Goal: Check status: Check status

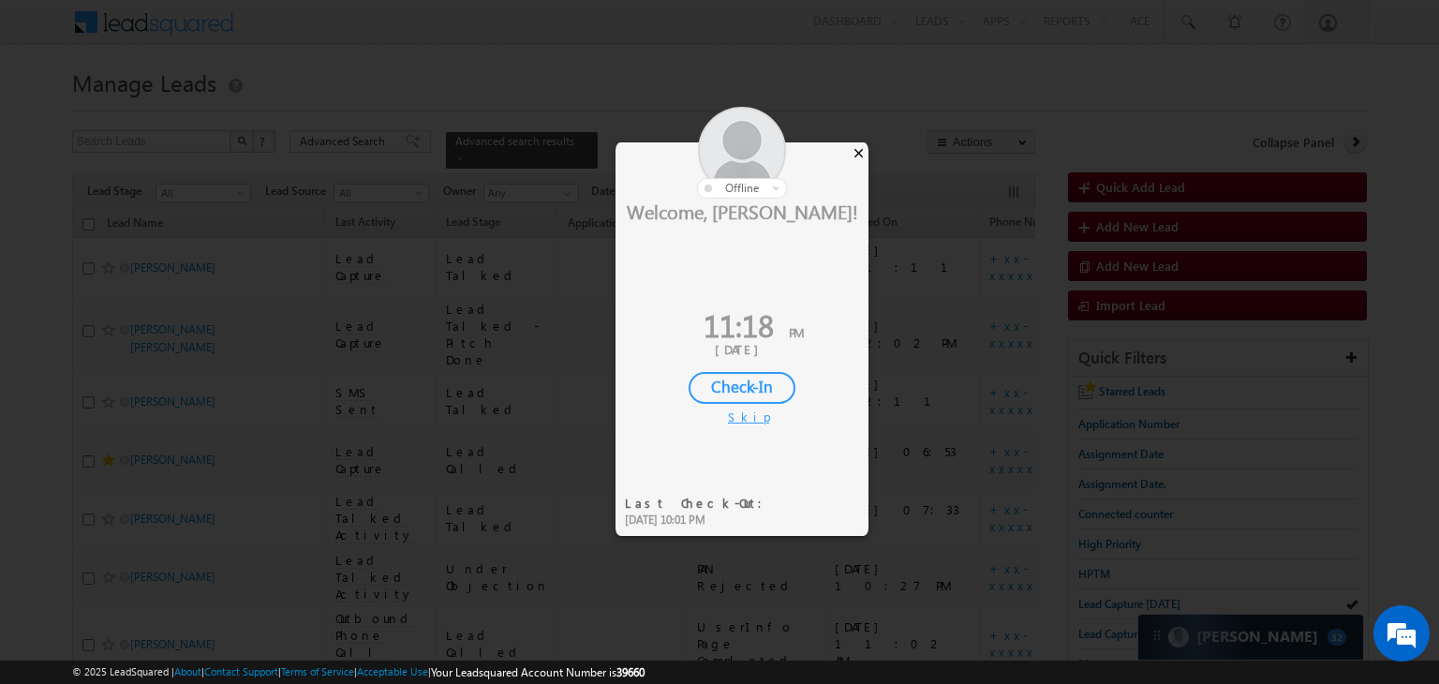
click at [851, 150] on div "×" at bounding box center [859, 152] width 20 height 21
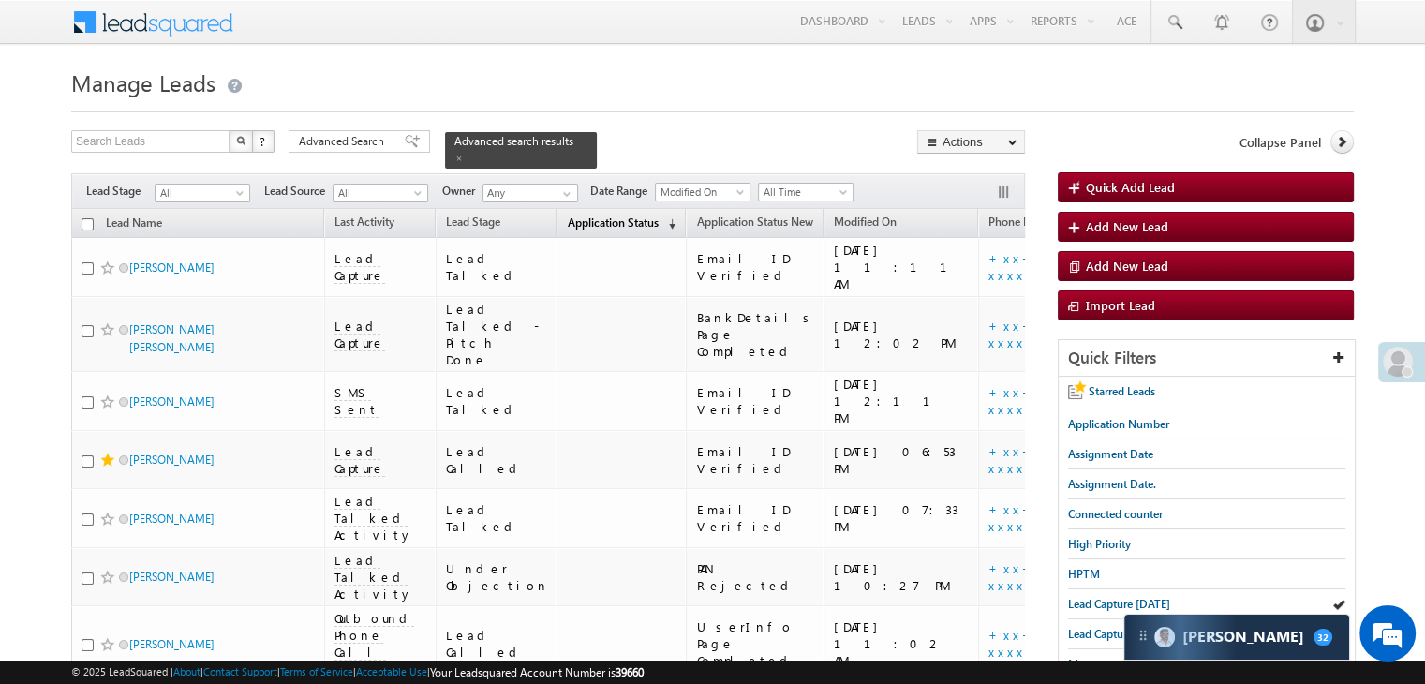
click at [567, 216] on span "Application Status" at bounding box center [612, 222] width 91 height 14
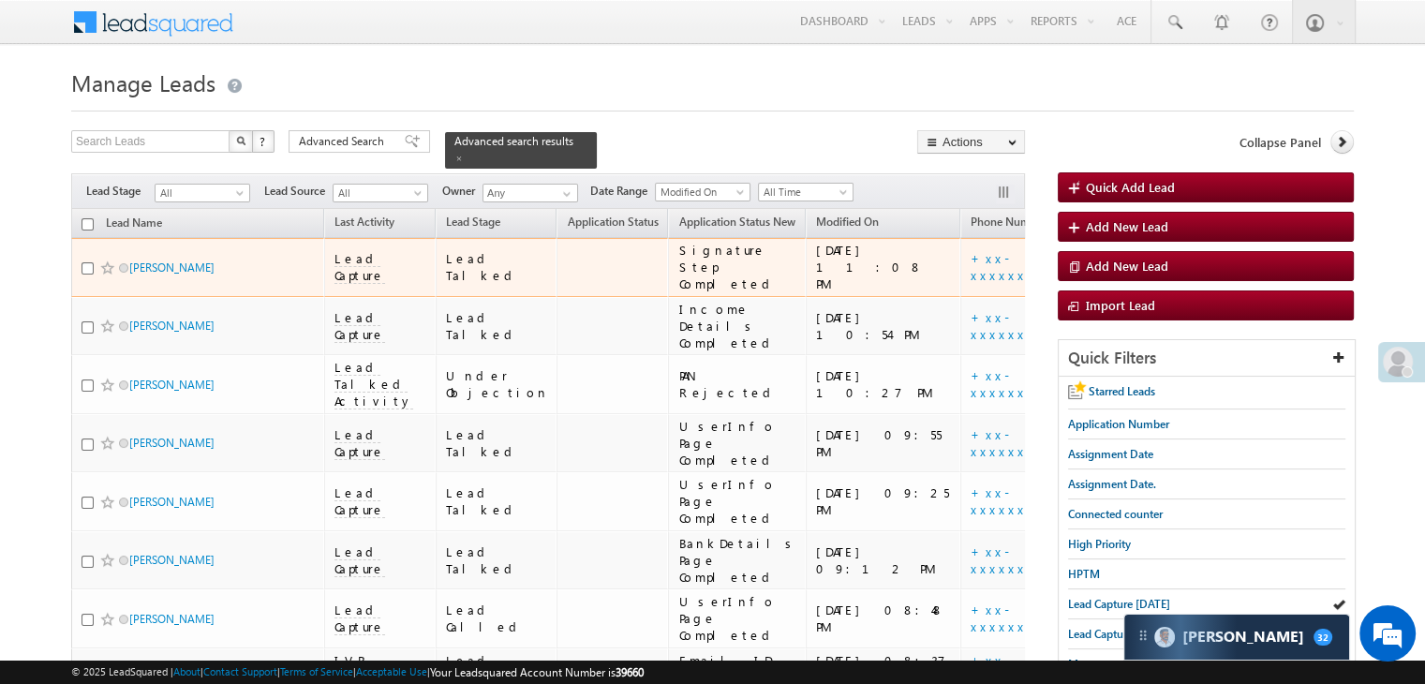
click at [1111, 278] on div "[URL][DOMAIN_NAME]" at bounding box center [1168, 267] width 114 height 34
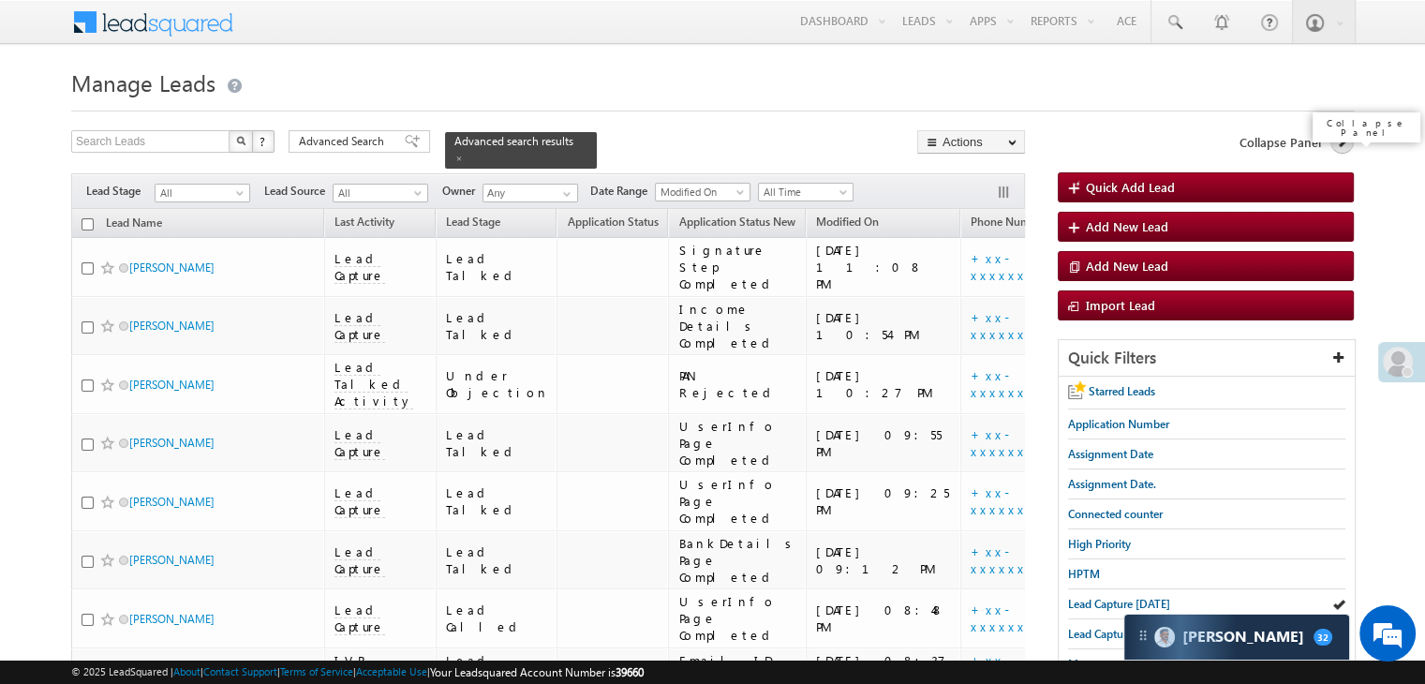
click at [1341, 151] on link at bounding box center [1341, 141] width 23 height 23
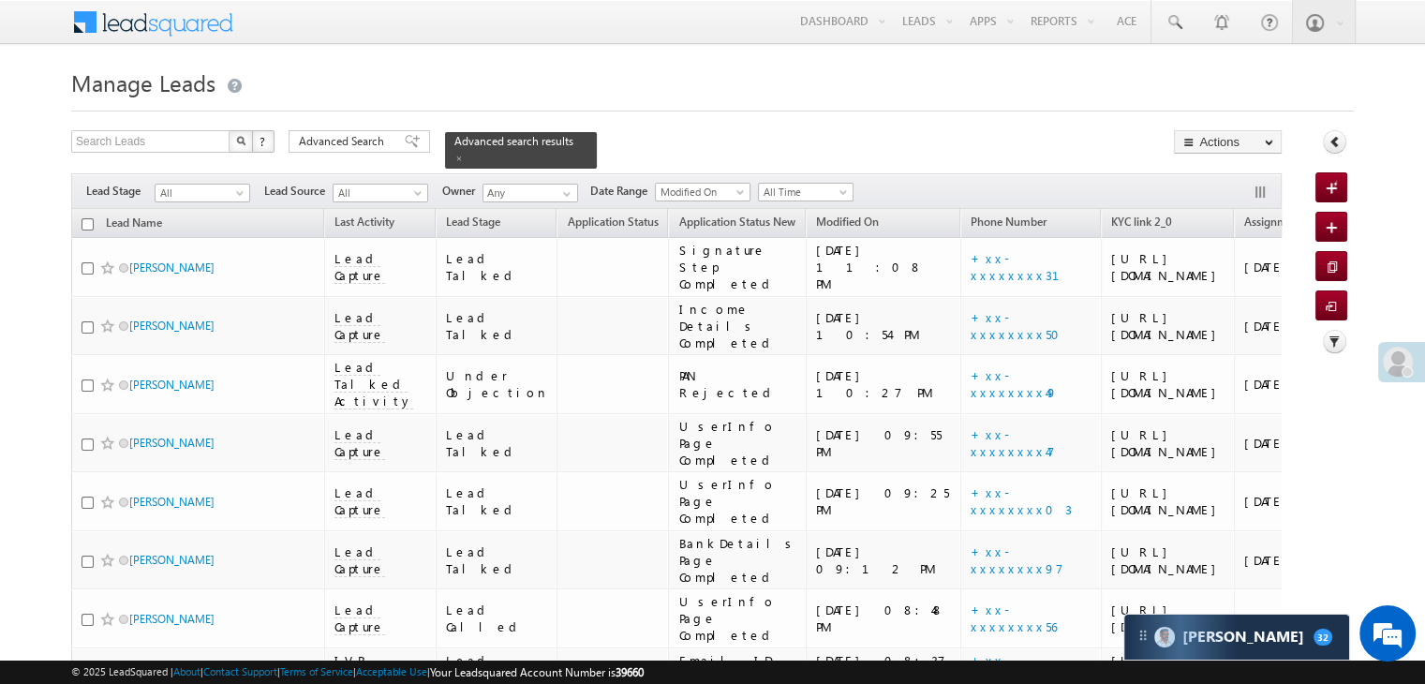
click at [1326, 153] on div "Collapse Panel" at bounding box center [1334, 146] width 38 height 33
click at [1329, 145] on icon at bounding box center [1334, 141] width 13 height 13
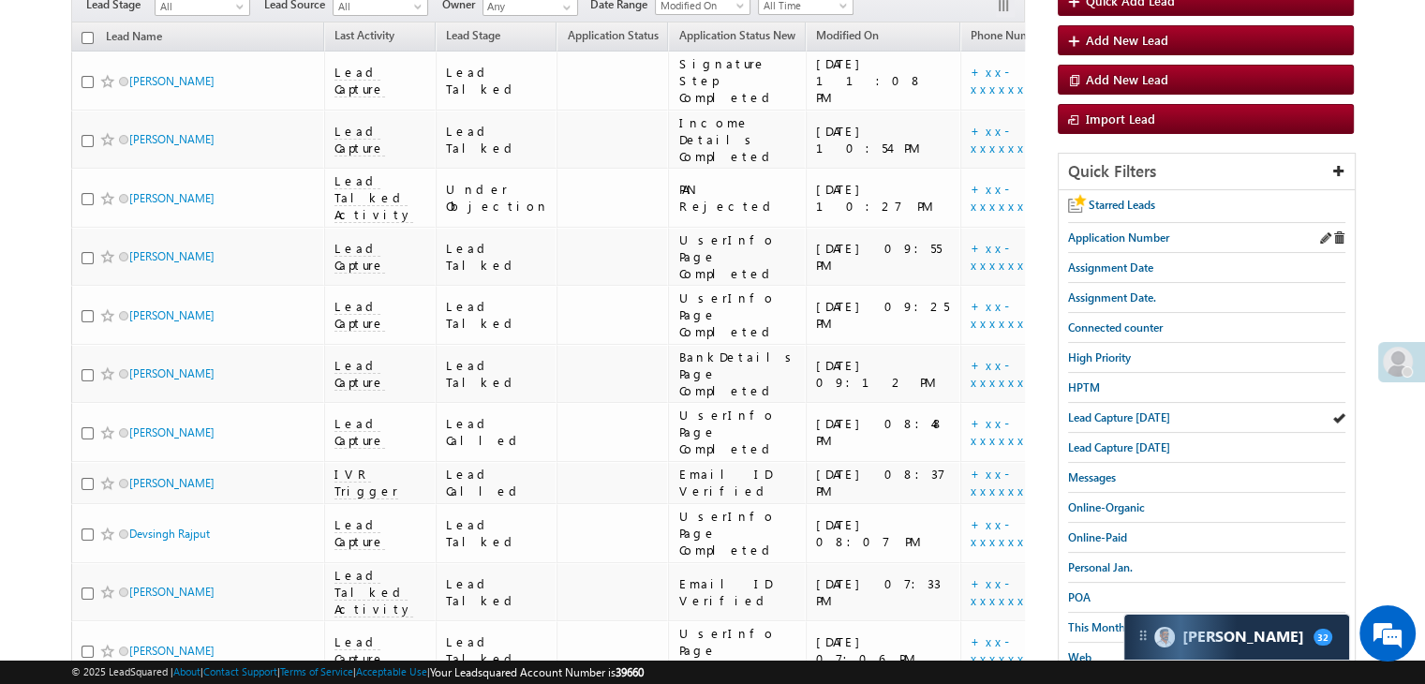
scroll to position [187, 0]
click at [1113, 411] on span "Lead Capture [DATE]" at bounding box center [1119, 416] width 102 height 14
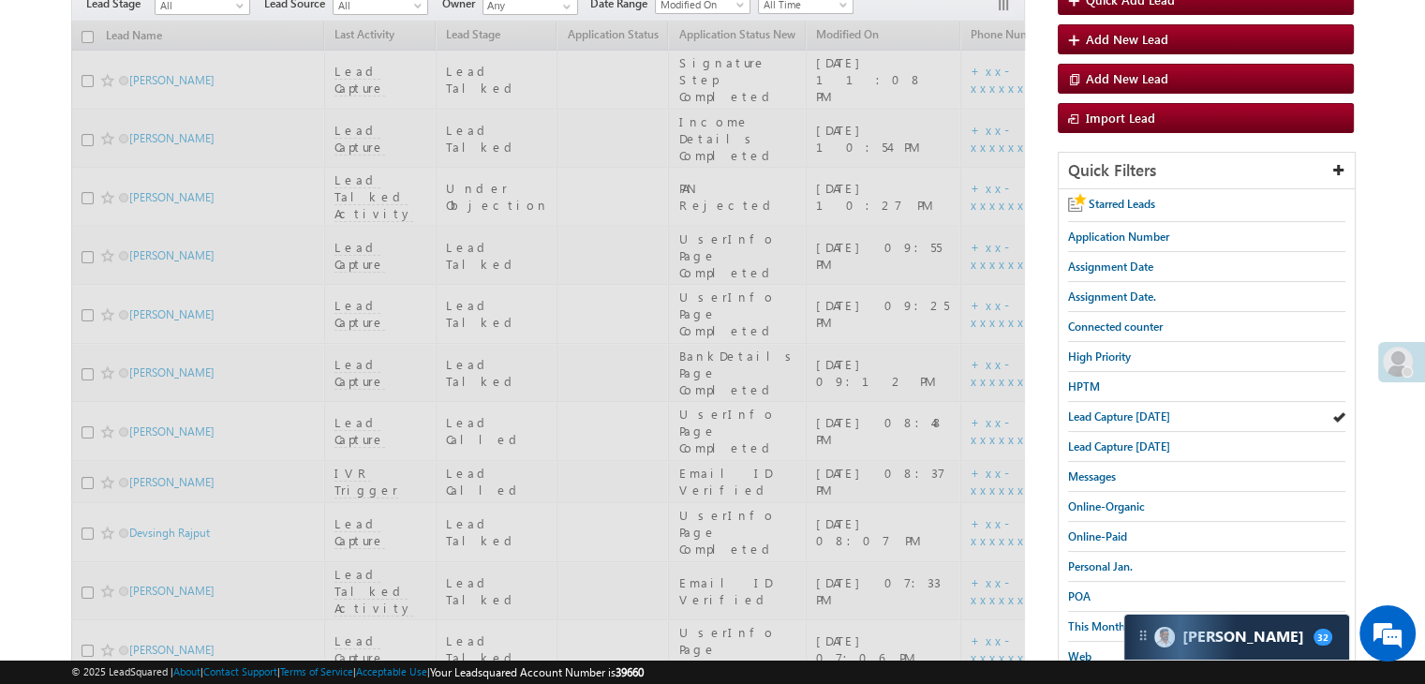
scroll to position [0, 0]
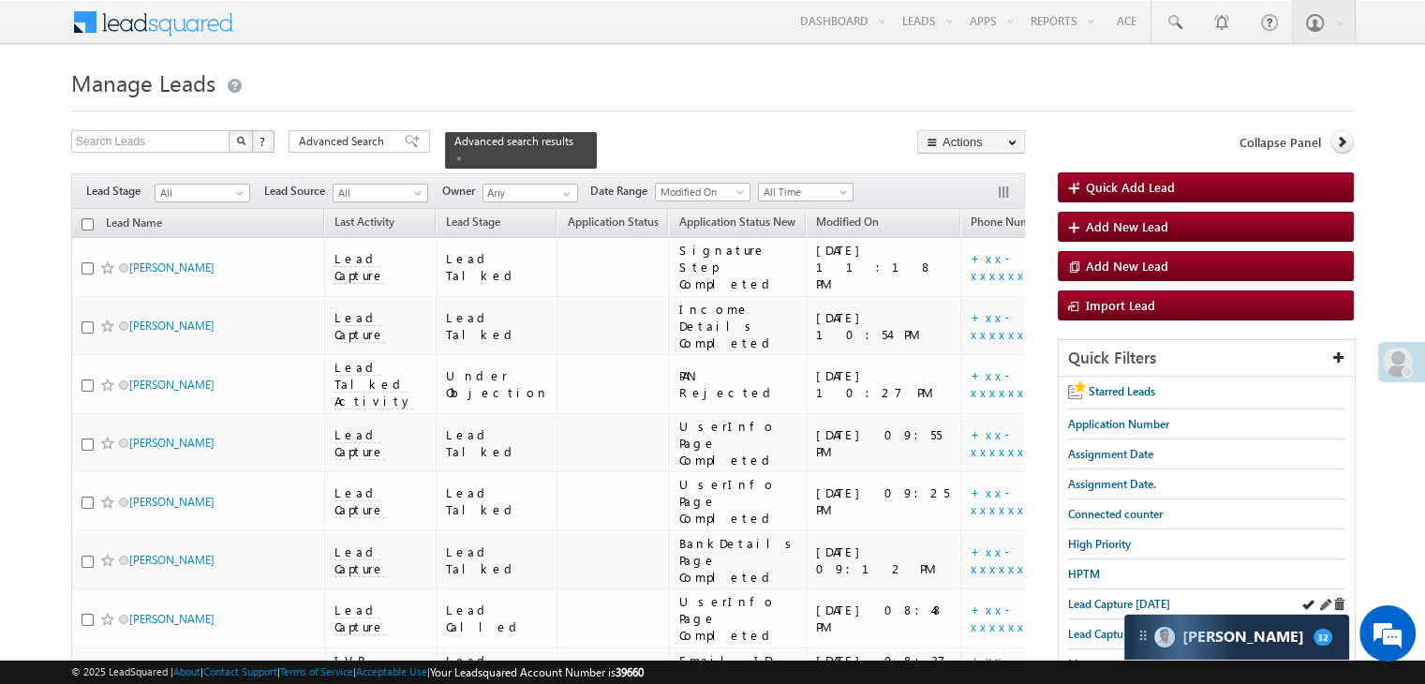
click at [1133, 611] on div "Lead Capture [DATE]" at bounding box center [1206, 604] width 277 height 30
click at [1141, 604] on span "Lead Capture [DATE]" at bounding box center [1119, 604] width 102 height 14
